Goal: Task Accomplishment & Management: Use online tool/utility

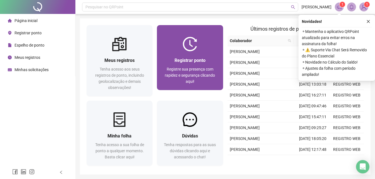
click at [188, 66] on div "Registrar ponto Registre sua presença com rapidez e segurança clicando aqui!" at bounding box center [190, 71] width 53 height 28
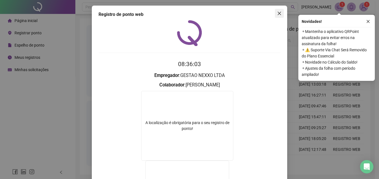
click at [278, 13] on icon "close" at bounding box center [279, 13] width 3 height 3
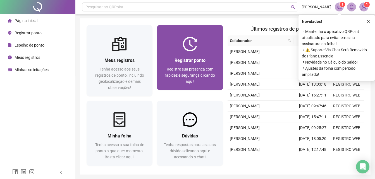
click at [185, 71] on span "Registre sua presença com rapidez e segurança clicando aqui!" at bounding box center [190, 75] width 50 height 17
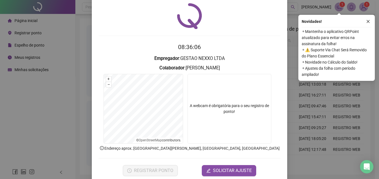
scroll to position [27, 0]
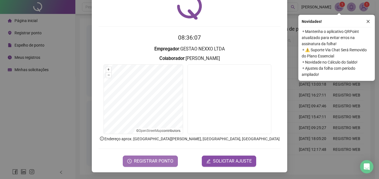
click at [146, 163] on span "REGISTRAR PONTO" at bounding box center [153, 161] width 39 height 7
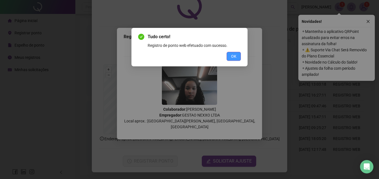
click at [233, 58] on span "OK" at bounding box center [233, 56] width 5 height 6
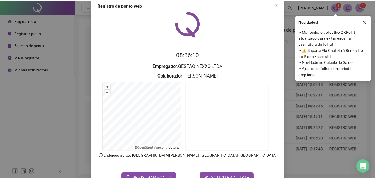
scroll to position [0, 0]
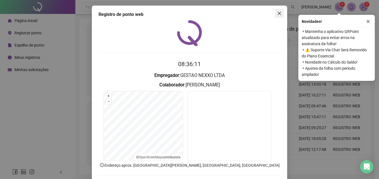
click at [277, 13] on icon "close" at bounding box center [279, 13] width 4 height 4
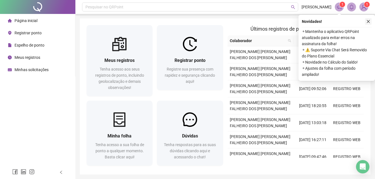
click at [367, 23] on icon "close" at bounding box center [368, 22] width 4 height 4
